Goal: Task Accomplishment & Management: Manage account settings

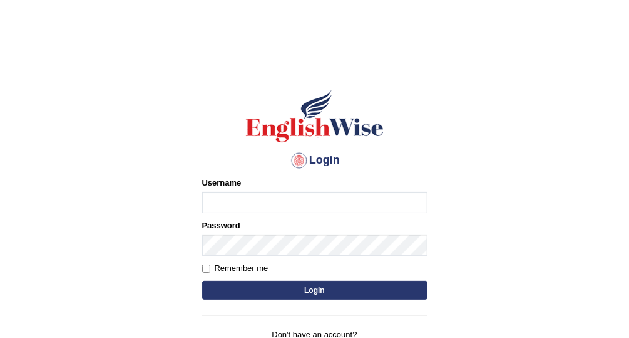
type input "Vallarie97"
click at [315, 294] on button "Login" at bounding box center [314, 290] width 225 height 19
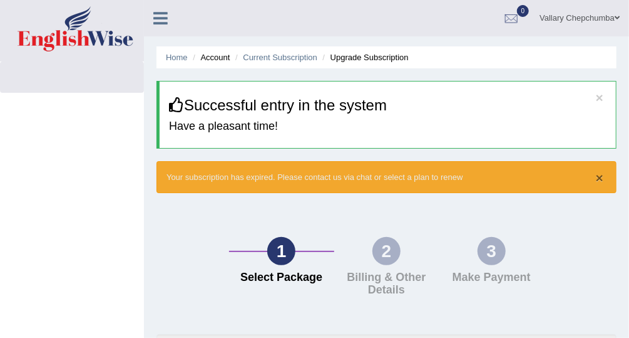
click at [601, 178] on button "×" at bounding box center [600, 177] width 8 height 13
